Goal: Navigation & Orientation: Understand site structure

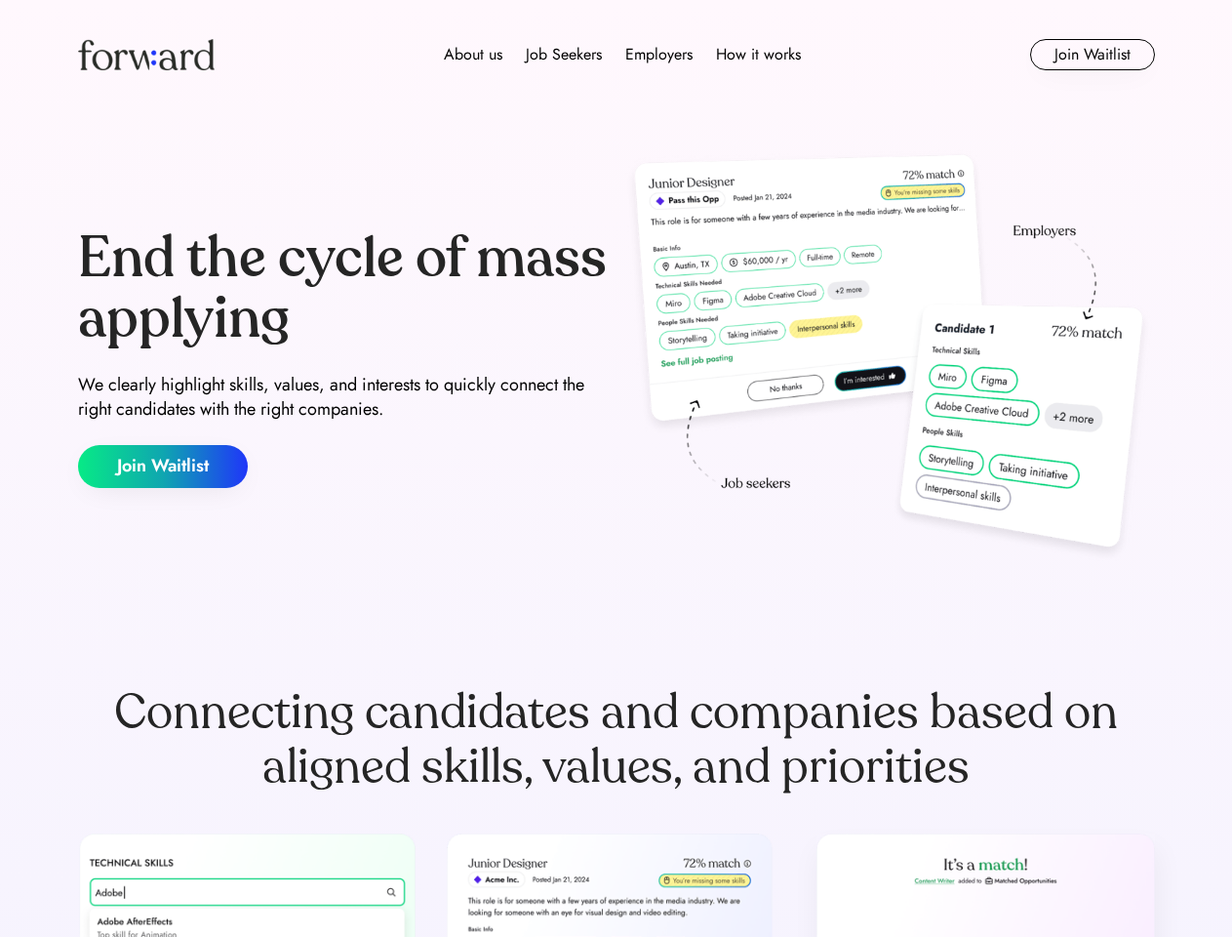
click at [616, 468] on div "End the cycle of mass applying We clearly highlight skills, values, and interes…" at bounding box center [616, 358] width 1077 height 420
click at [617, 55] on div "About us Job Seekers Employers How it works" at bounding box center [622, 54] width 769 height 23
click at [146, 55] on img at bounding box center [146, 54] width 137 height 31
click at [623, 55] on div "About us Job Seekers Employers How it works" at bounding box center [622, 54] width 769 height 23
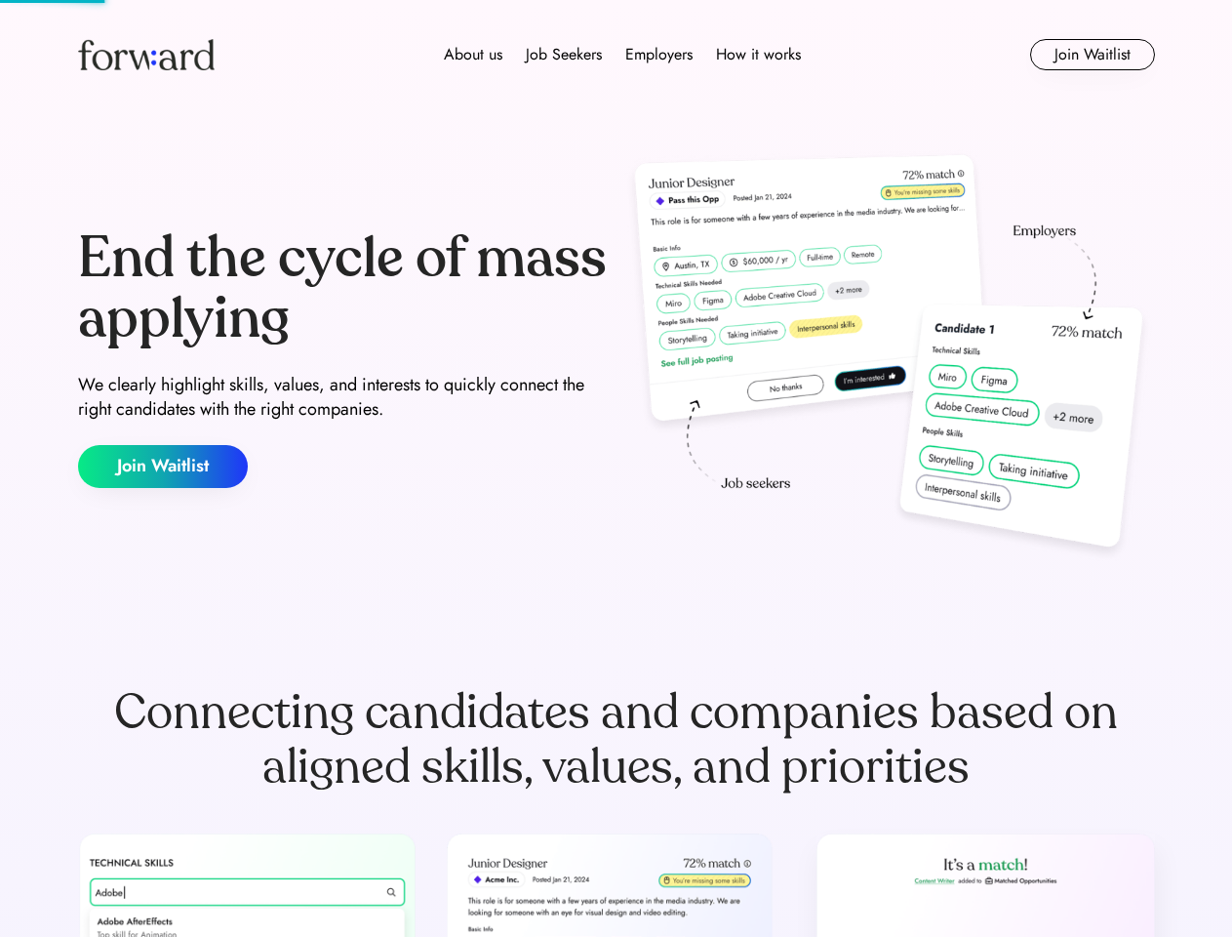
click at [473, 55] on div "About us" at bounding box center [473, 54] width 59 height 23
click at [564, 55] on div "Job Seekers" at bounding box center [564, 54] width 76 height 23
click at [659, 55] on div "Employers" at bounding box center [658, 54] width 67 height 23
click at [757, 55] on div "How it works" at bounding box center [758, 54] width 85 height 23
click at [1092, 55] on button "Join Waitlist" at bounding box center [1092, 54] width 125 height 31
